Goal: Task Accomplishment & Management: Use online tool/utility

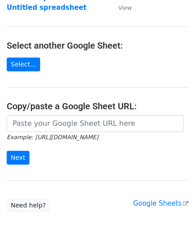
scroll to position [89, 0]
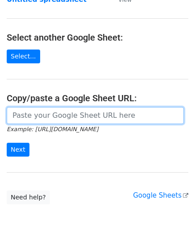
click at [49, 116] on input "url" at bounding box center [95, 115] width 177 height 17
paste input "[URL][DOMAIN_NAME]"
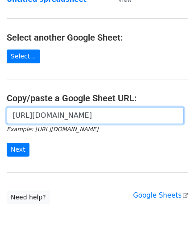
scroll to position [0, 195]
type input "[URL][DOMAIN_NAME]"
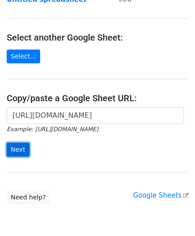
click at [20, 147] on input "Next" at bounding box center [18, 150] width 23 height 14
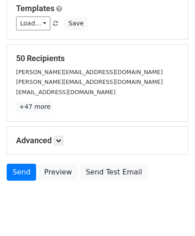
scroll to position [109, 0]
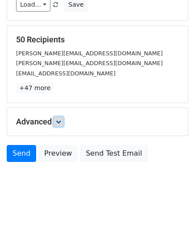
drag, startPoint x: 60, startPoint y: 120, endPoint x: 64, endPoint y: 123, distance: 5.1
click at [60, 120] on icon at bounding box center [58, 121] width 5 height 5
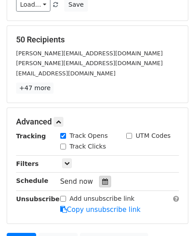
click at [102, 179] on icon at bounding box center [105, 182] width 6 height 6
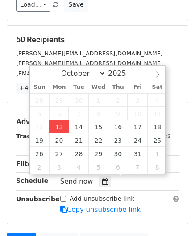
type input "[DATE] 12:00"
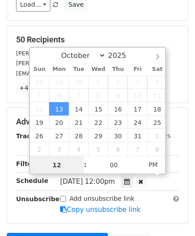
paste input "Hour"
type input "2"
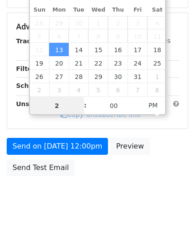
scroll to position [181, 0]
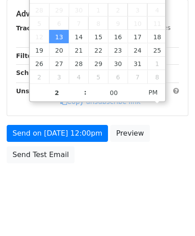
type input "[DATE] 14:00"
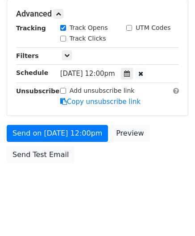
click at [164, 172] on body "New Campaign Daily emails left: 50 Google Sheet: Untitled spreadsheet Variables…" at bounding box center [97, 14] width 195 height 378
